Goal: Transaction & Acquisition: Book appointment/travel/reservation

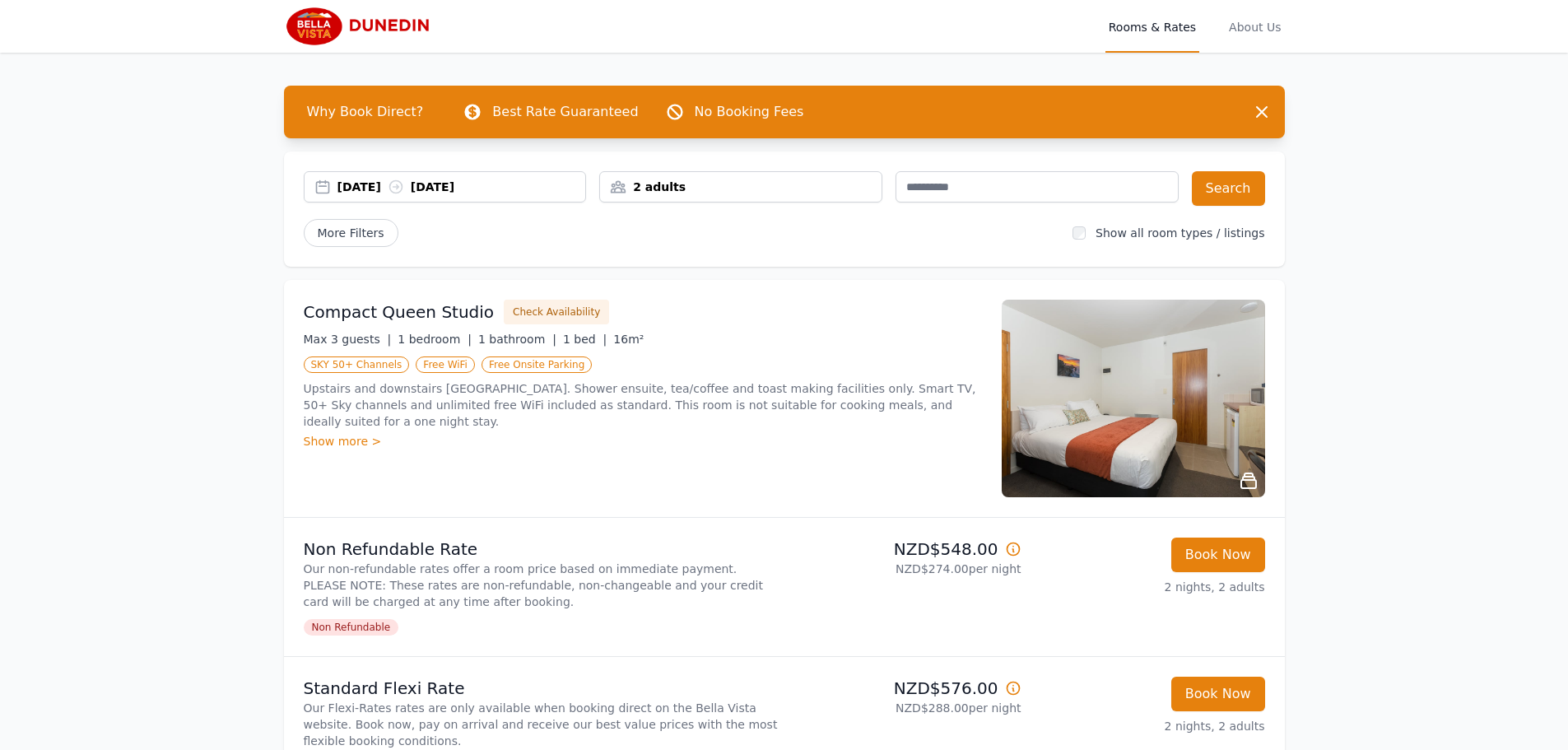
click at [716, 189] on div "2 adults" at bounding box center [740, 187] width 281 height 17
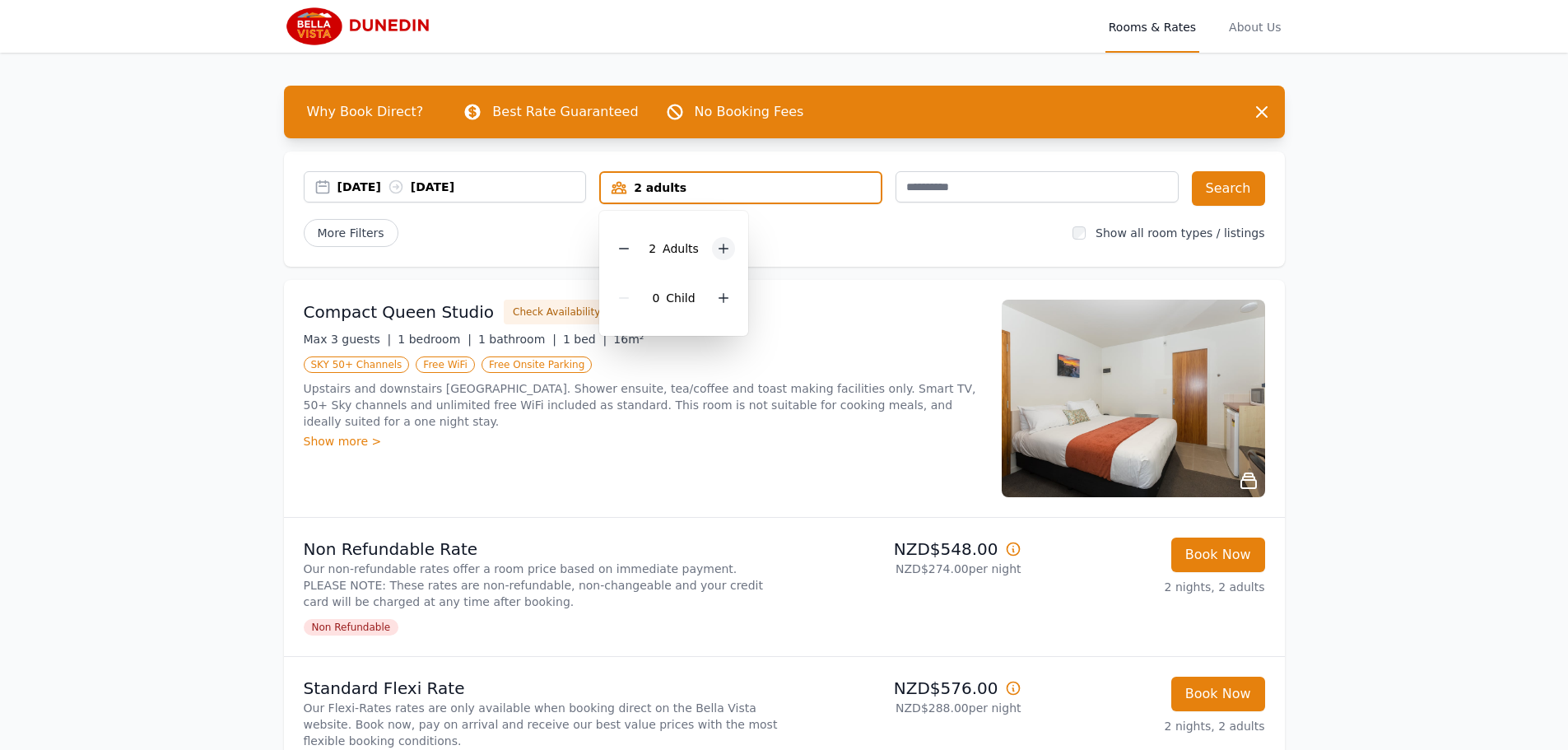
click at [731, 250] on div at bounding box center [723, 248] width 23 height 23
click at [1245, 198] on button "Search" at bounding box center [1229, 188] width 74 height 34
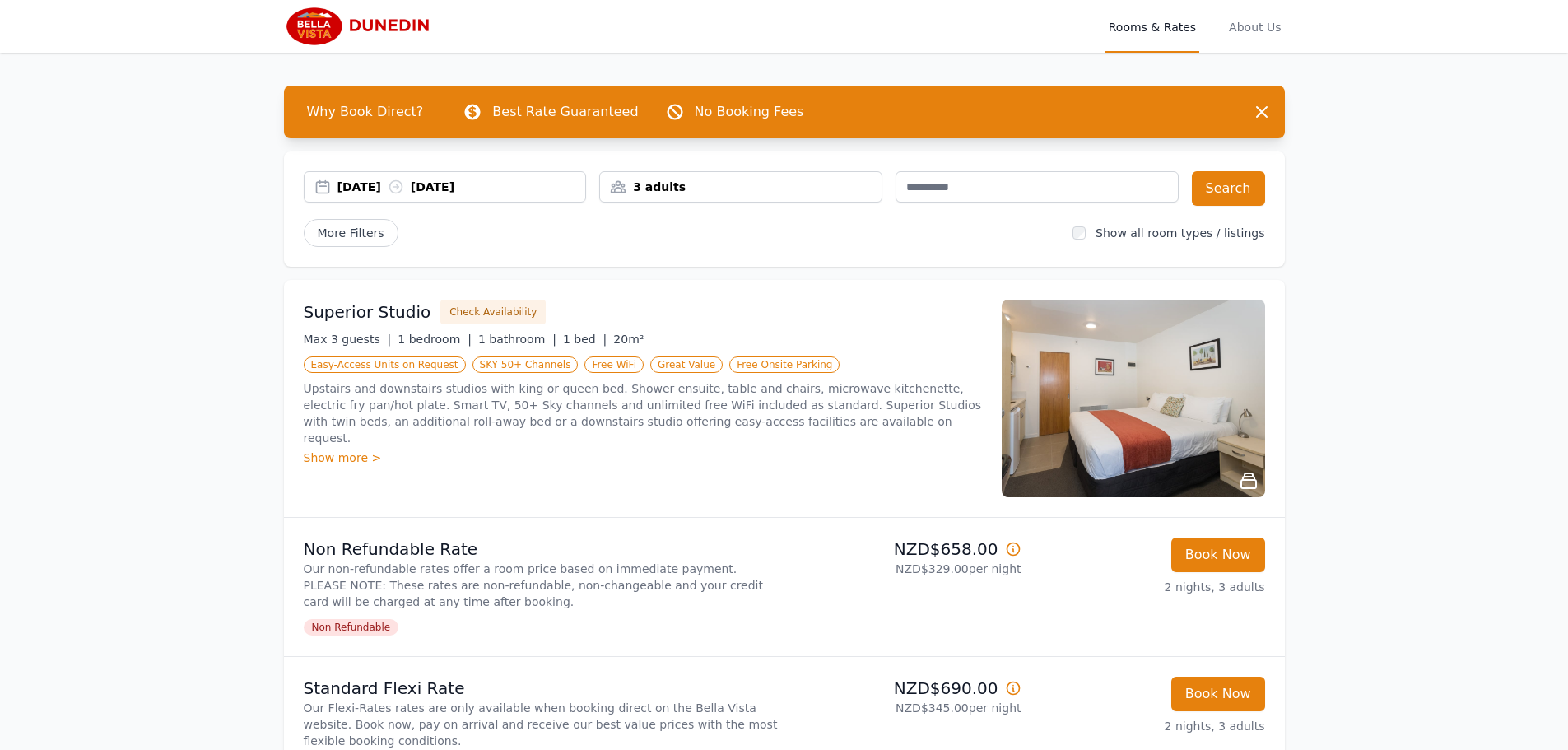
click at [336, 449] on div "Show more >" at bounding box center [643, 457] width 678 height 17
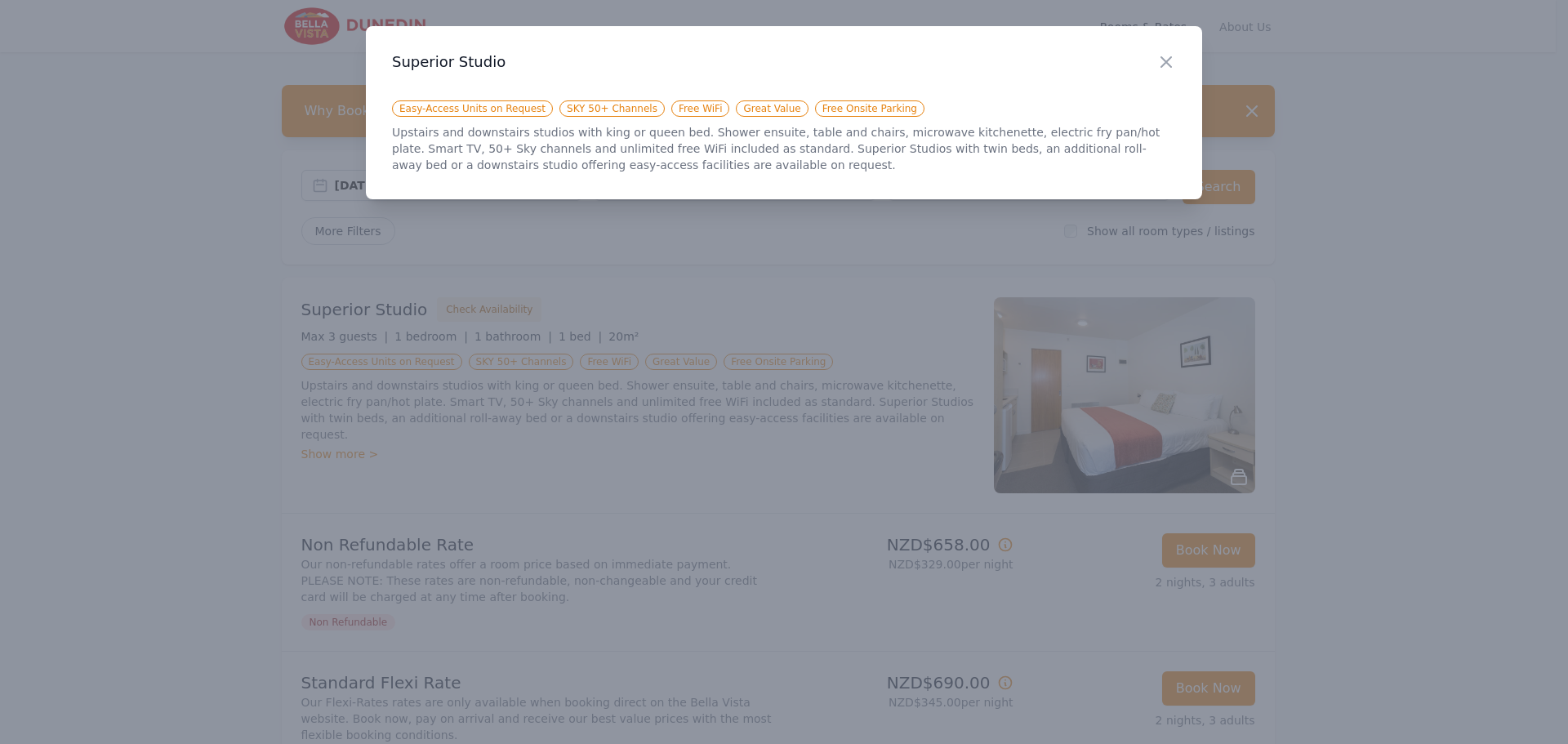
drag, startPoint x: 1165, startPoint y: 66, endPoint x: 1202, endPoint y: 67, distance: 37.0
click at [1167, 66] on icon "button" at bounding box center [1166, 62] width 20 height 20
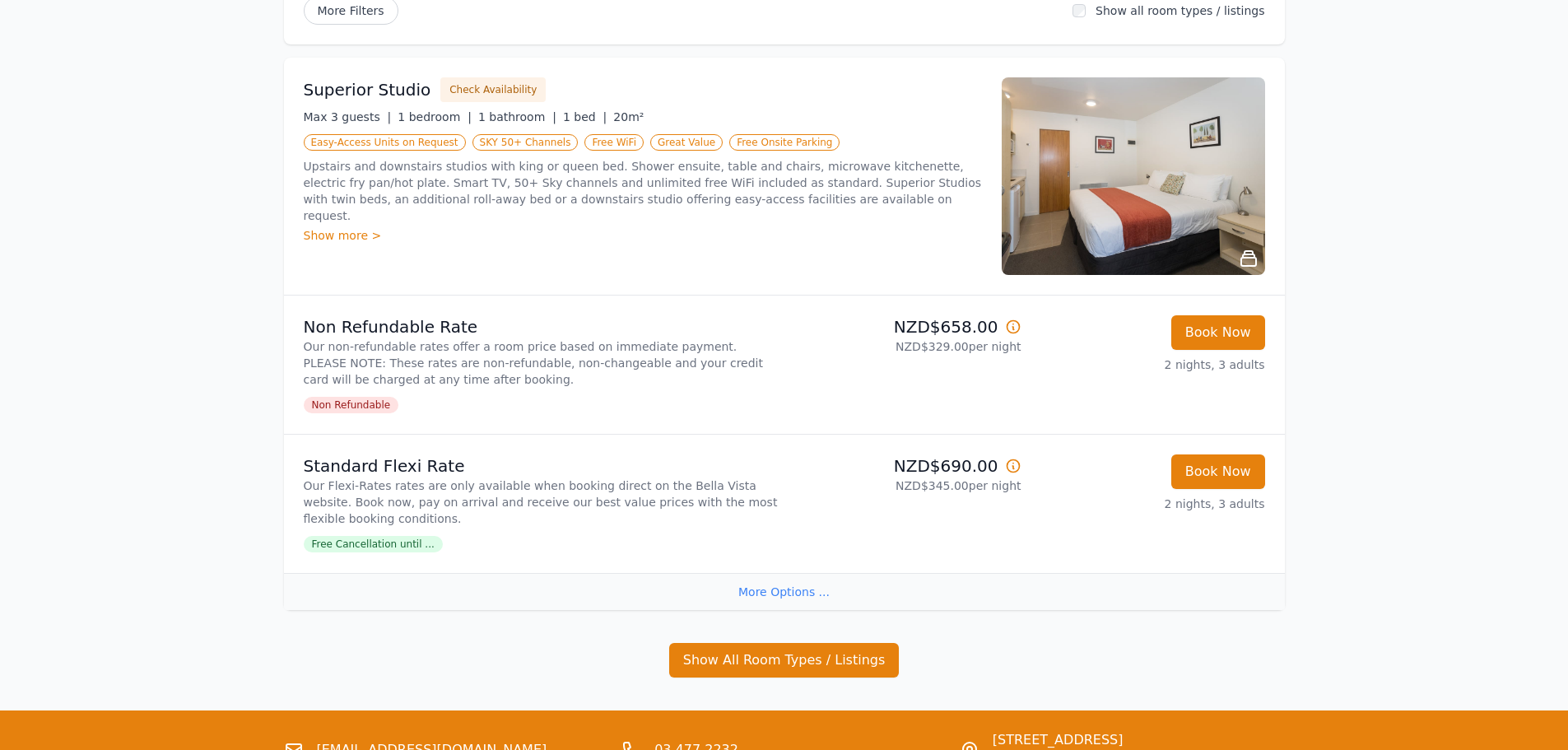
scroll to position [220, 0]
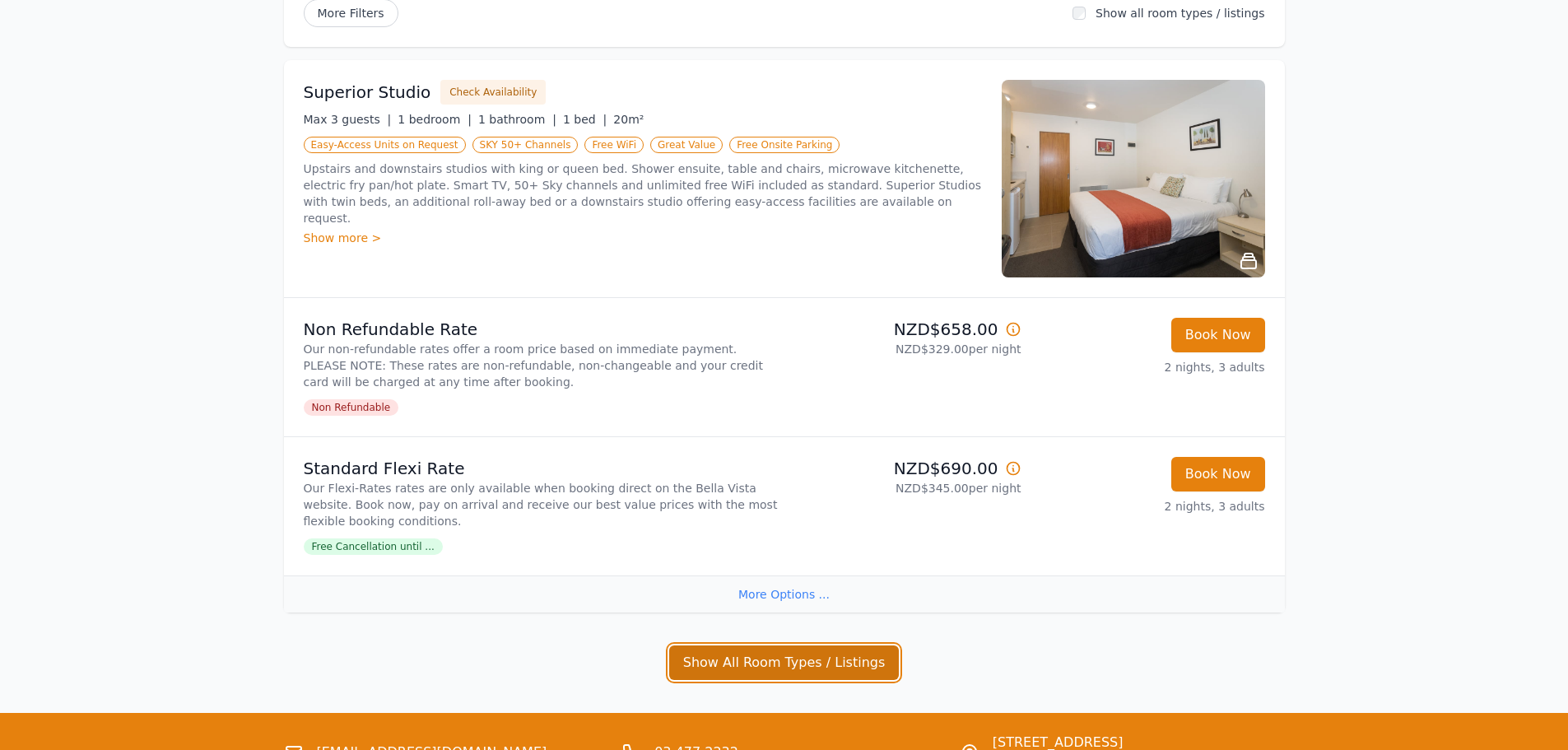
click at [807, 665] on button "Show All Room Types / Listings" at bounding box center [784, 663] width 230 height 34
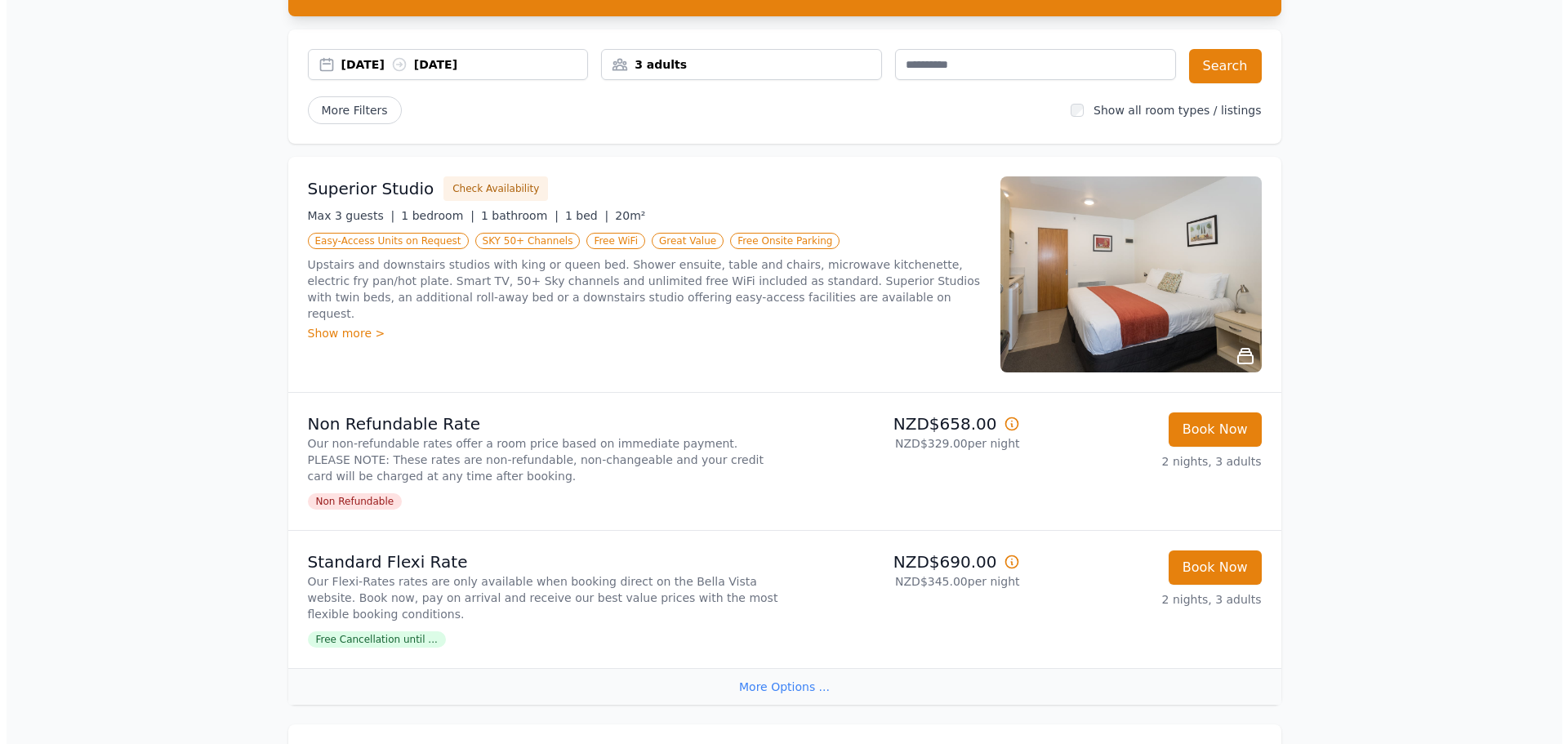
scroll to position [117, 0]
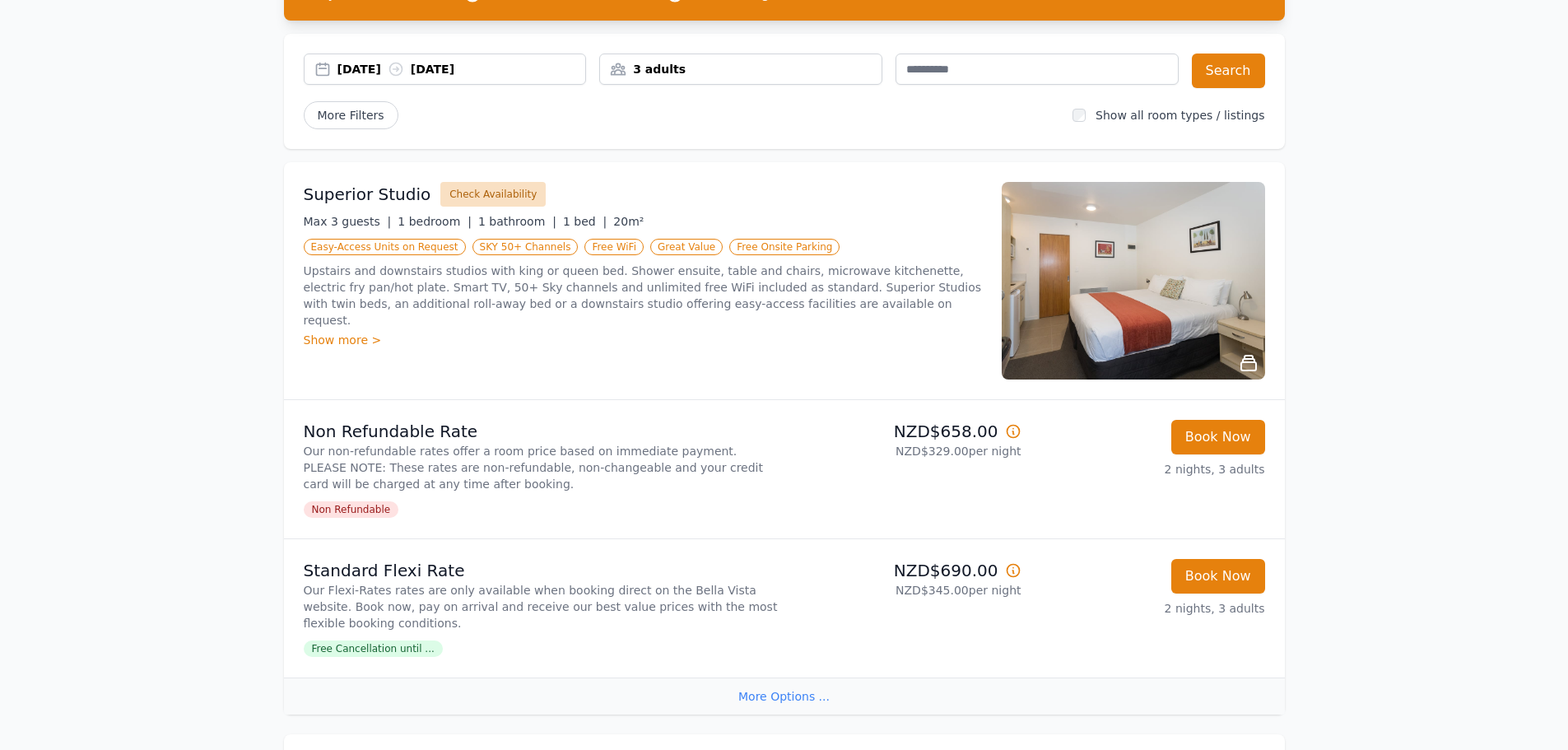
click at [470, 190] on button "Check Availability" at bounding box center [493, 194] width 105 height 25
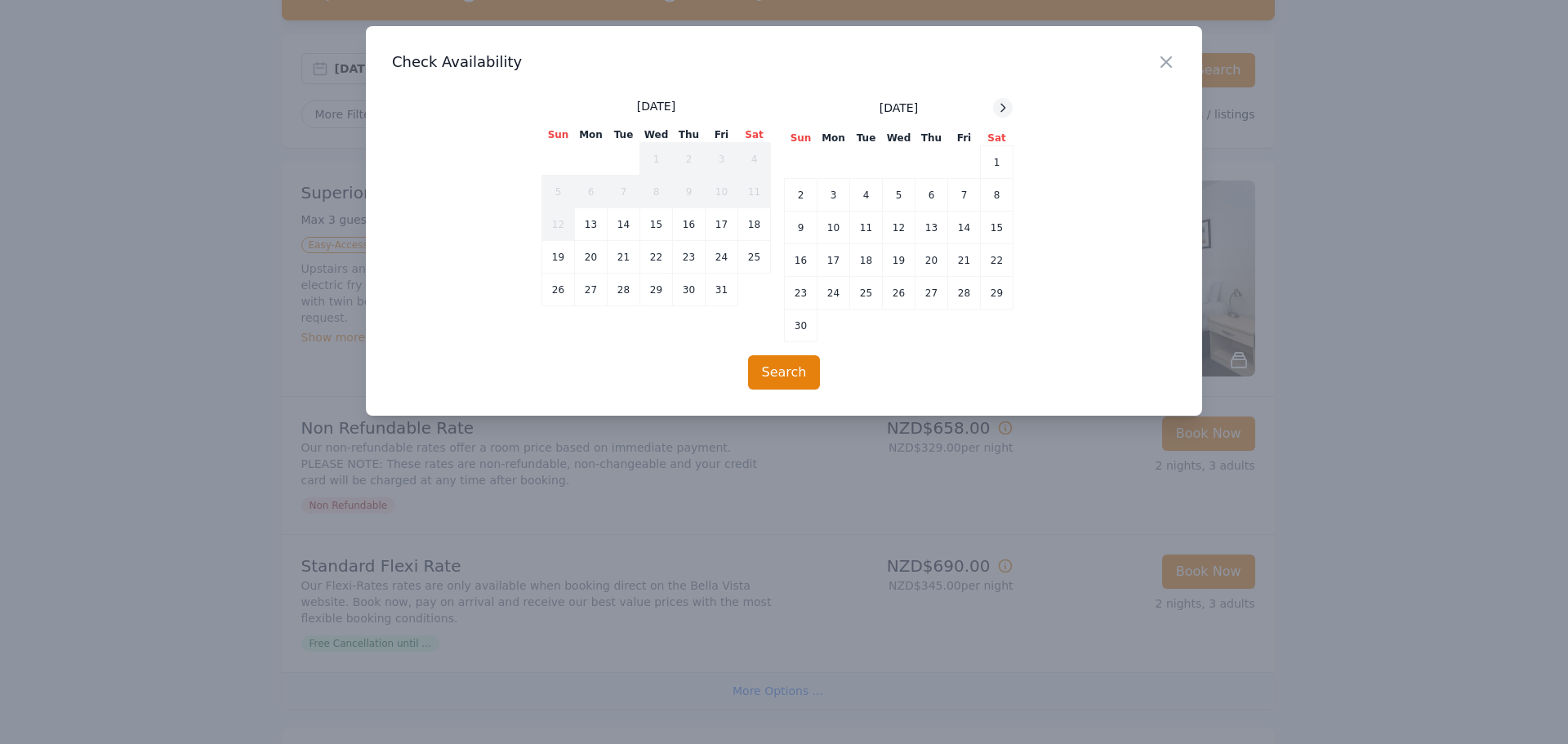
click at [998, 106] on icon at bounding box center [1002, 107] width 13 height 13
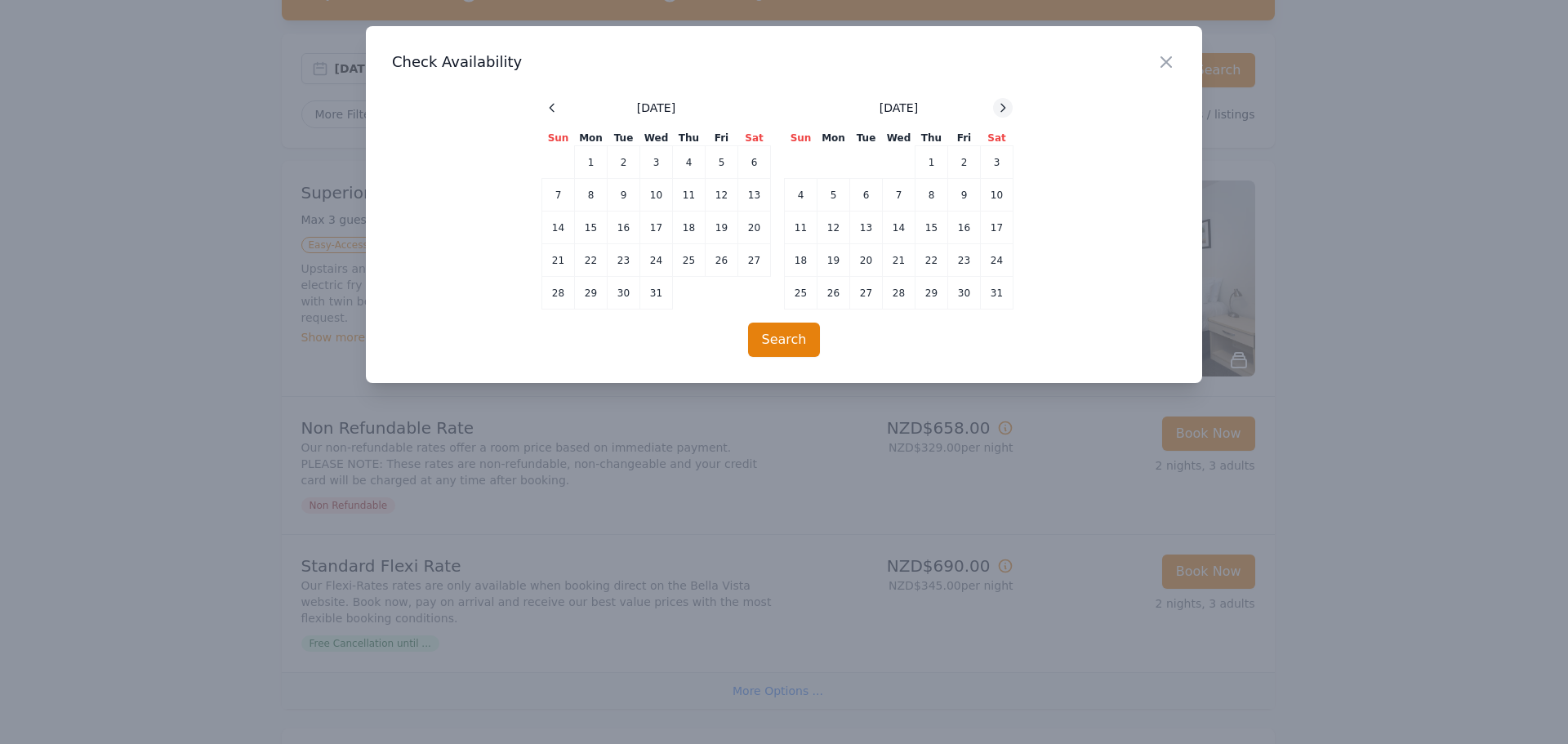
click at [998, 106] on icon at bounding box center [1002, 107] width 13 height 13
click at [961, 202] on td "13" at bounding box center [963, 194] width 32 height 32
click at [804, 228] on td "15" at bounding box center [801, 227] width 32 height 32
click at [776, 339] on button "Search" at bounding box center [784, 339] width 73 height 34
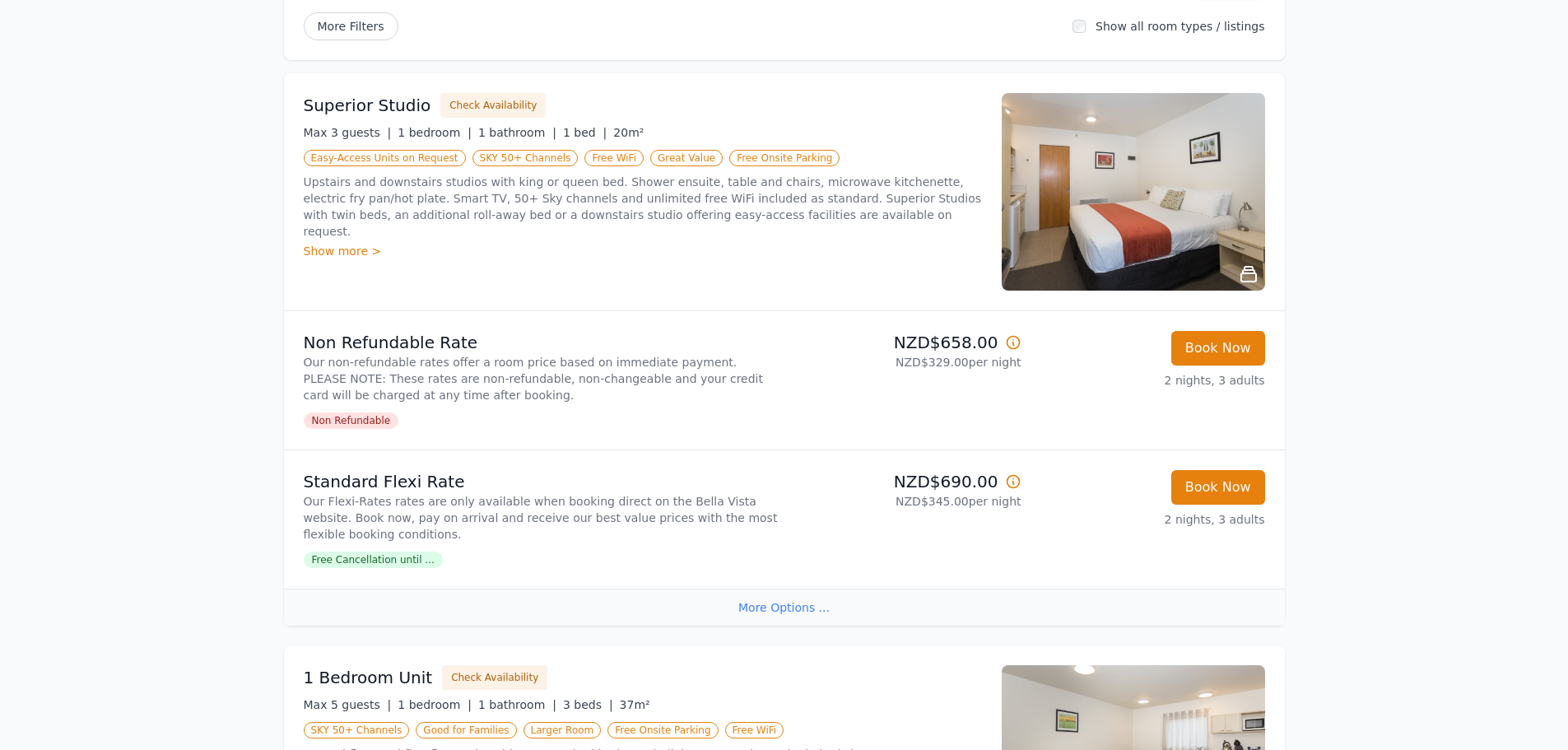
scroll to position [0, 0]
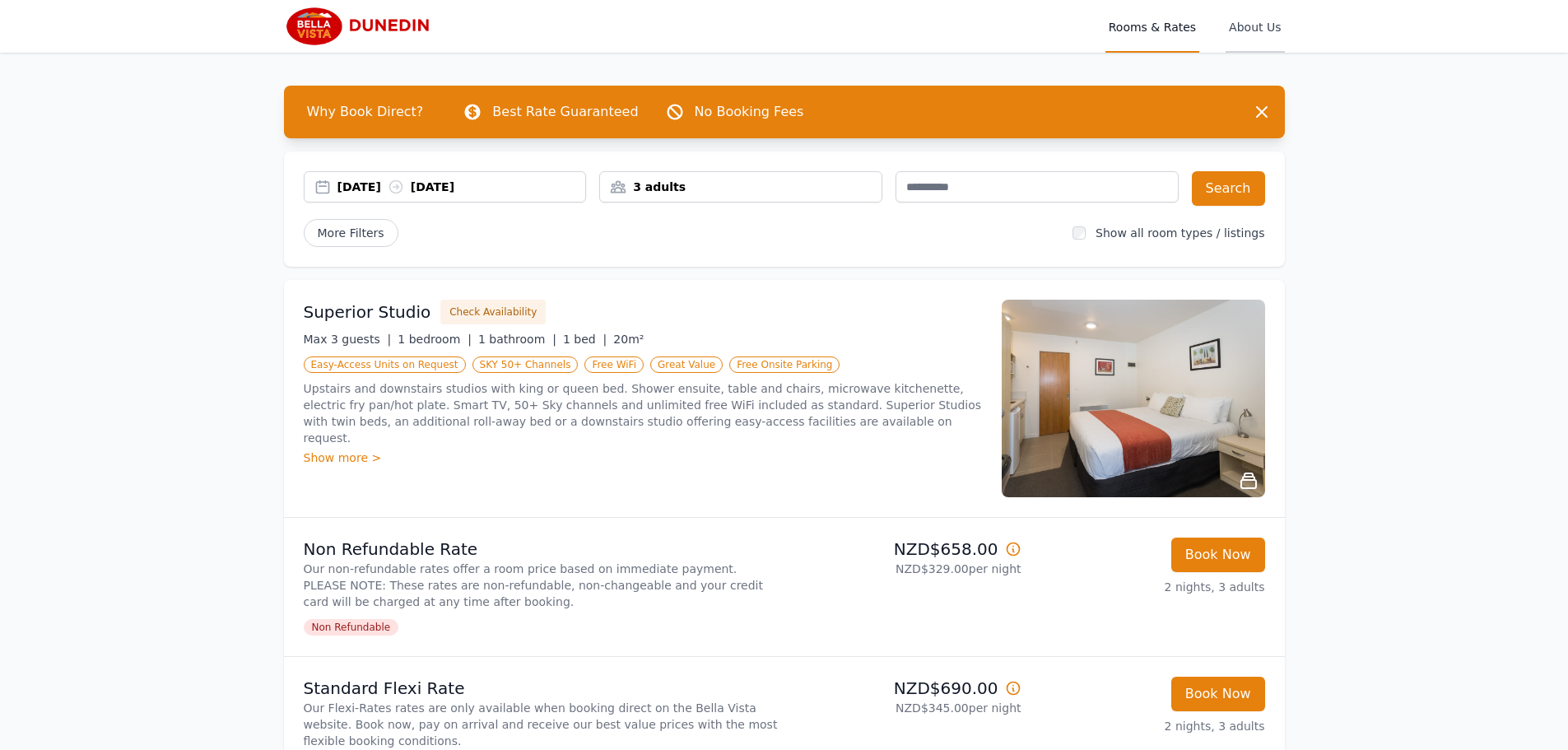
click at [1238, 24] on span "About Us" at bounding box center [1254, 27] width 58 height 53
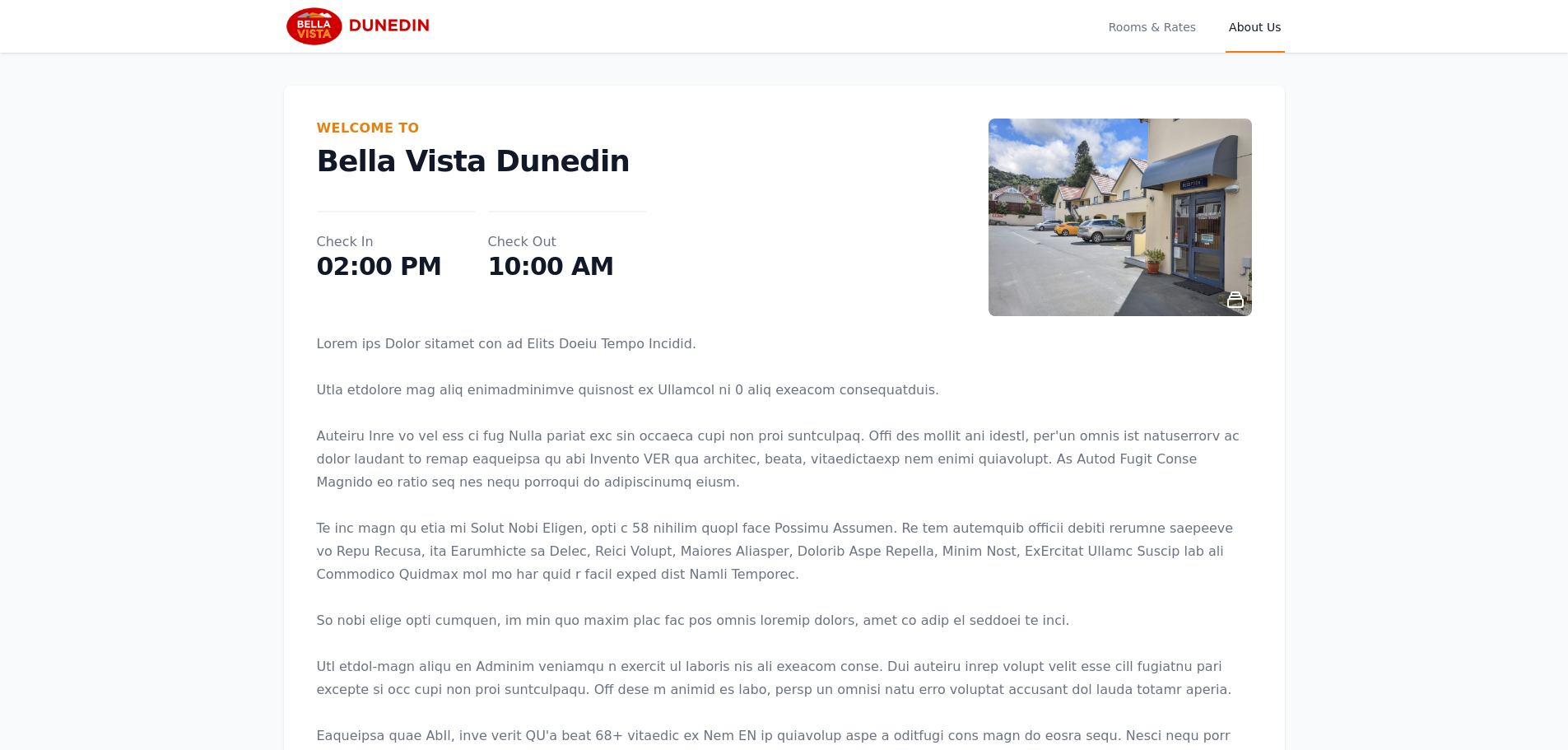
click at [423, 19] on img at bounding box center [364, 27] width 159 height 39
